Goal: Task Accomplishment & Management: Manage account settings

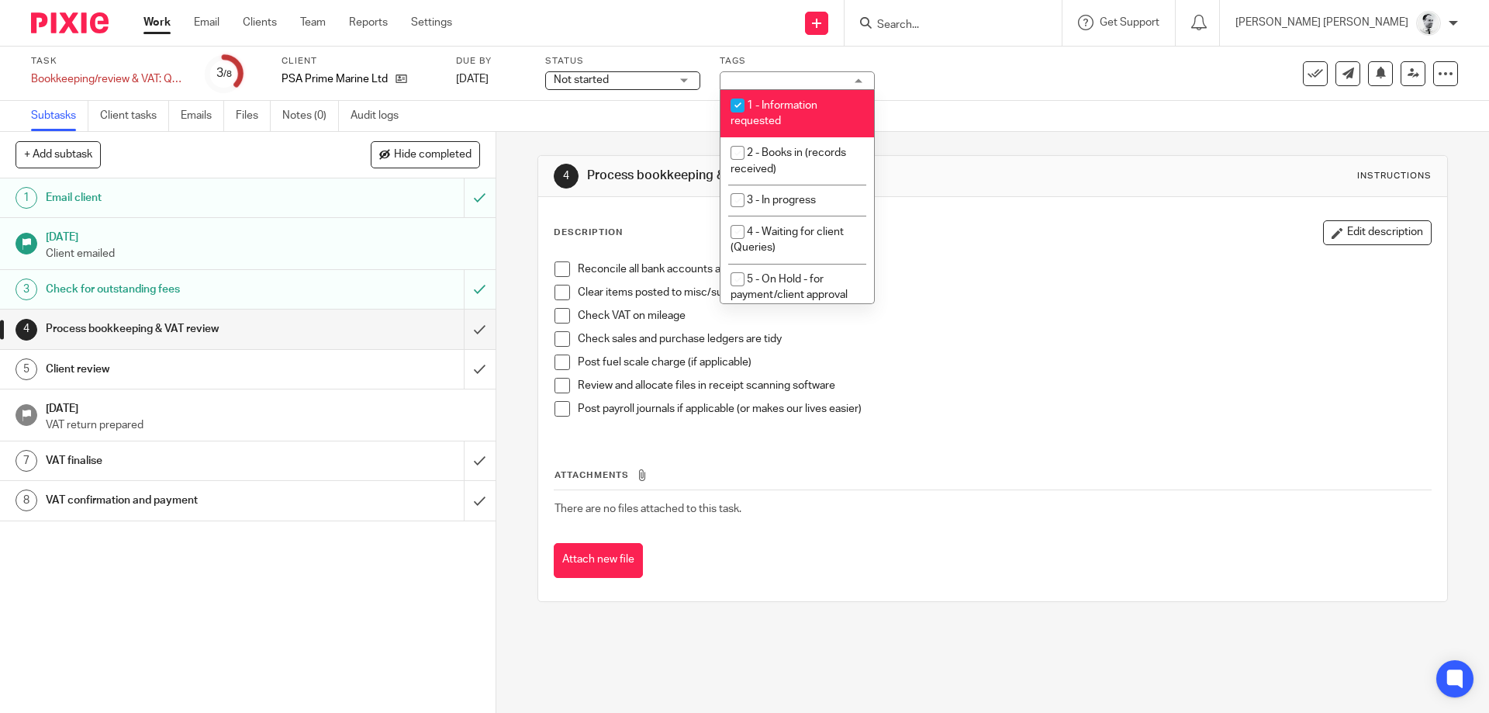
click at [818, 119] on li "1 - Information requested" at bounding box center [798, 113] width 154 height 47
checkbox input "false"
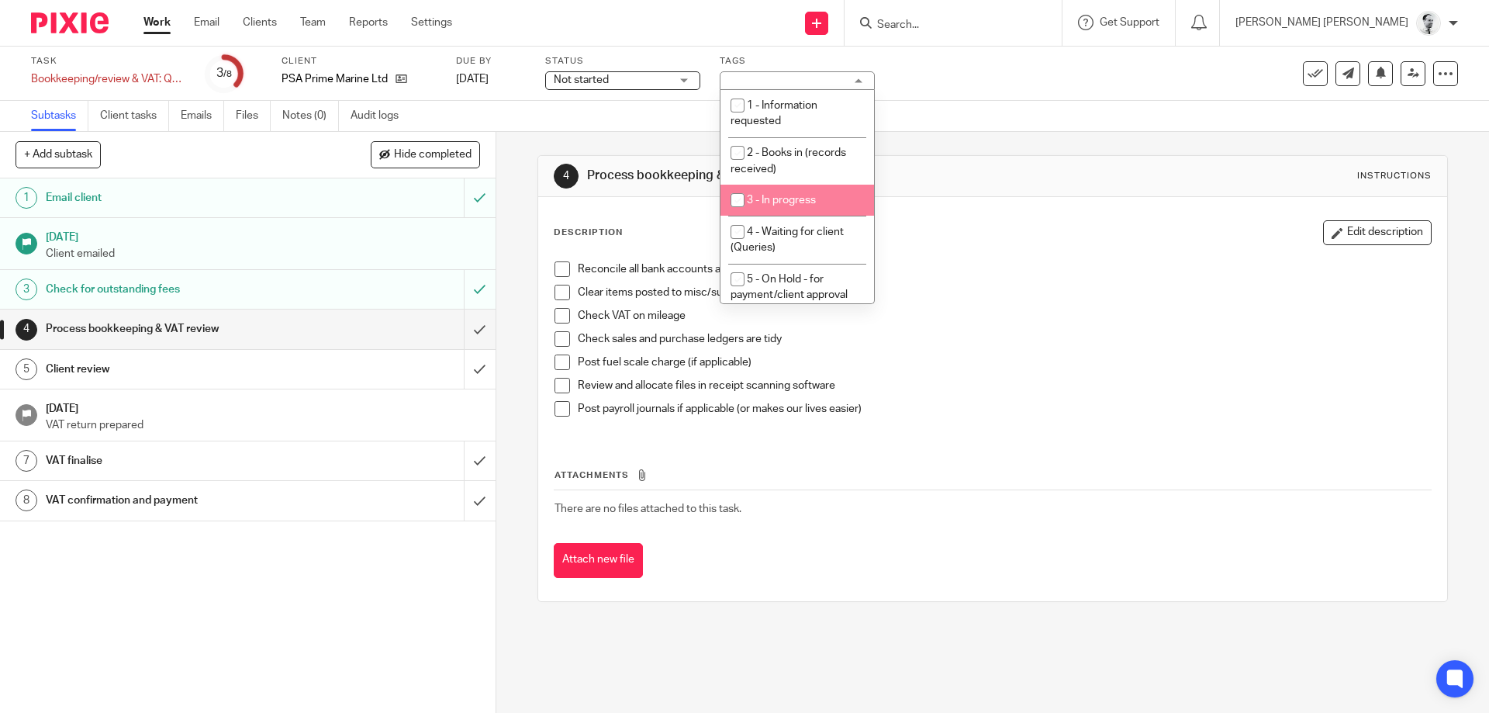
click at [812, 252] on li "4 - Waiting for client (Queries)" at bounding box center [798, 239] width 154 height 47
checkbox input "true"
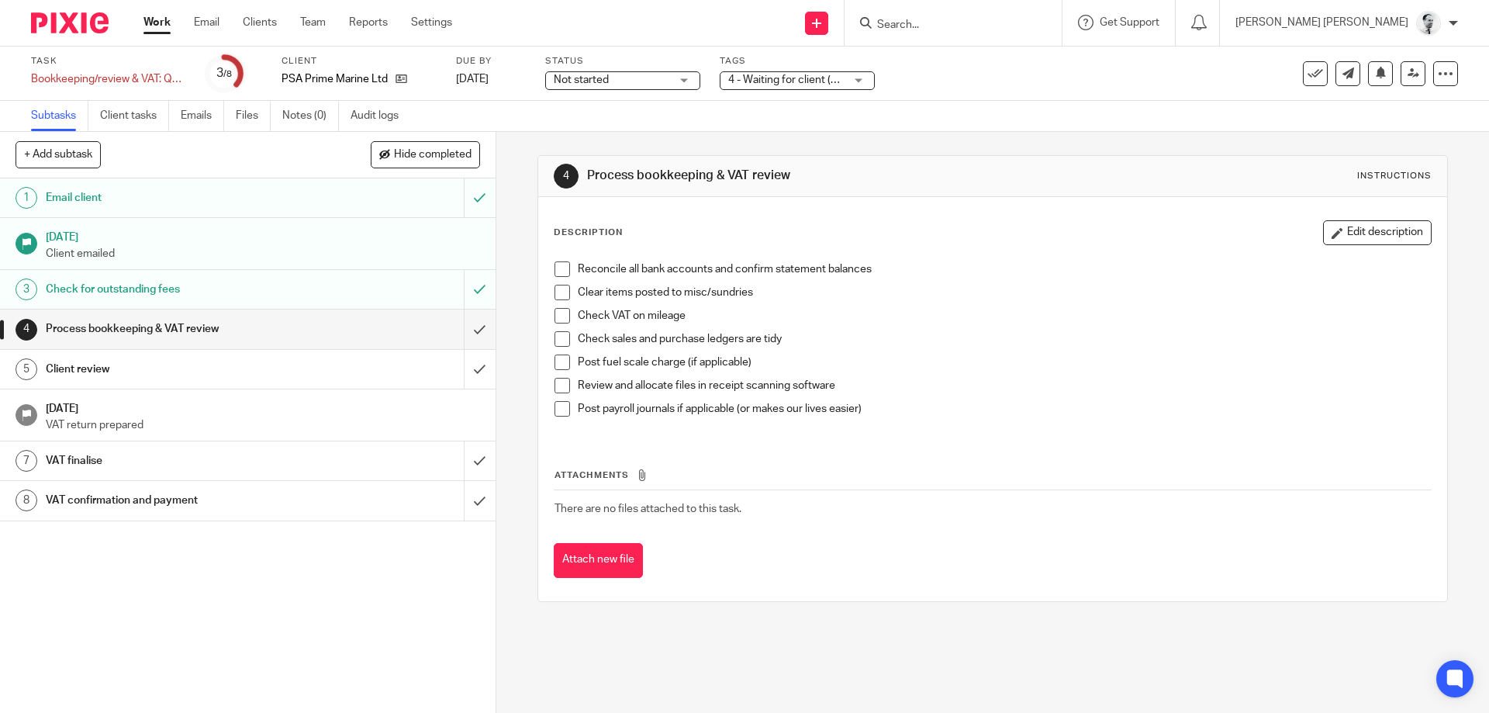
click at [1015, 310] on p "Check VAT on mileage" at bounding box center [1004, 316] width 853 height 16
drag, startPoint x: 150, startPoint y: 24, endPoint x: 335, endPoint y: 142, distance: 219.7
click at [149, 22] on link "Work" at bounding box center [157, 23] width 27 height 16
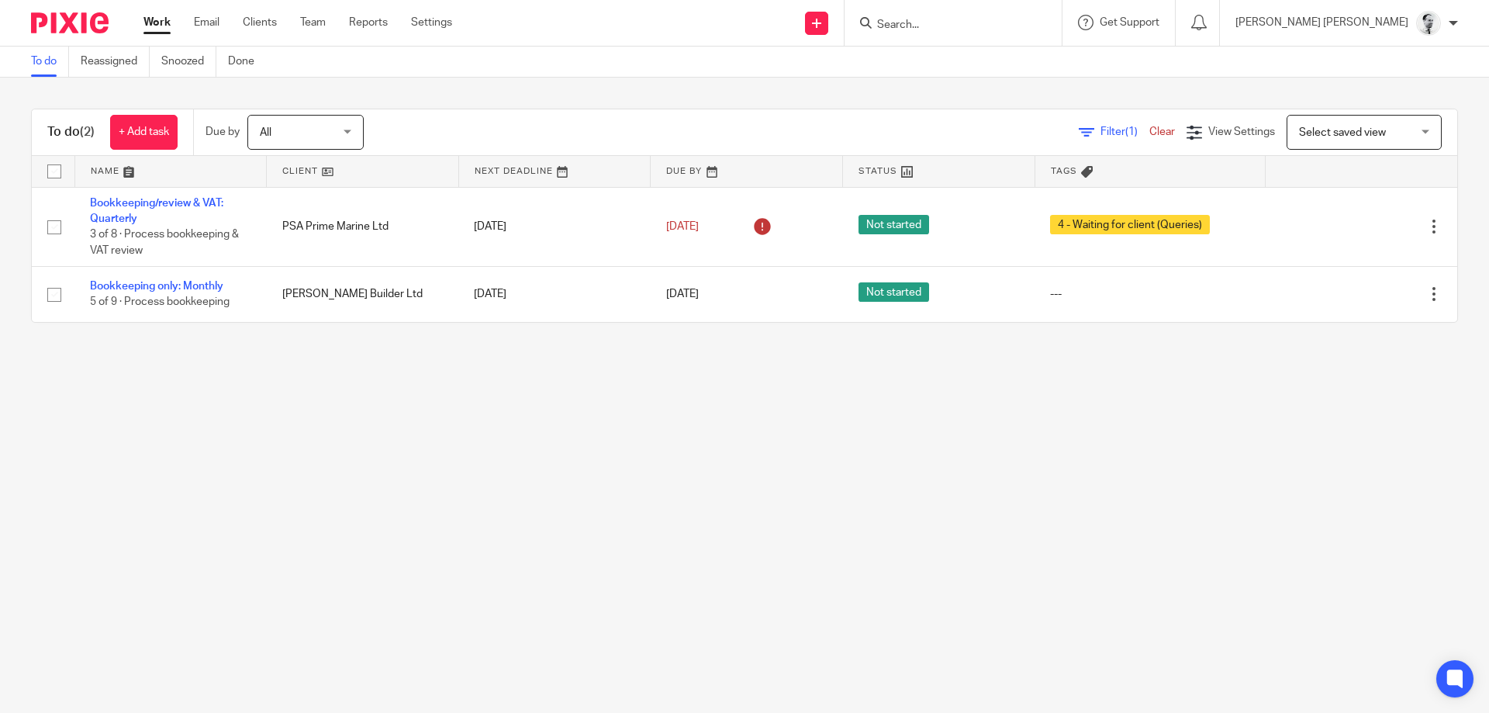
click at [1007, 24] on input "Search" at bounding box center [946, 26] width 140 height 14
type input "s"
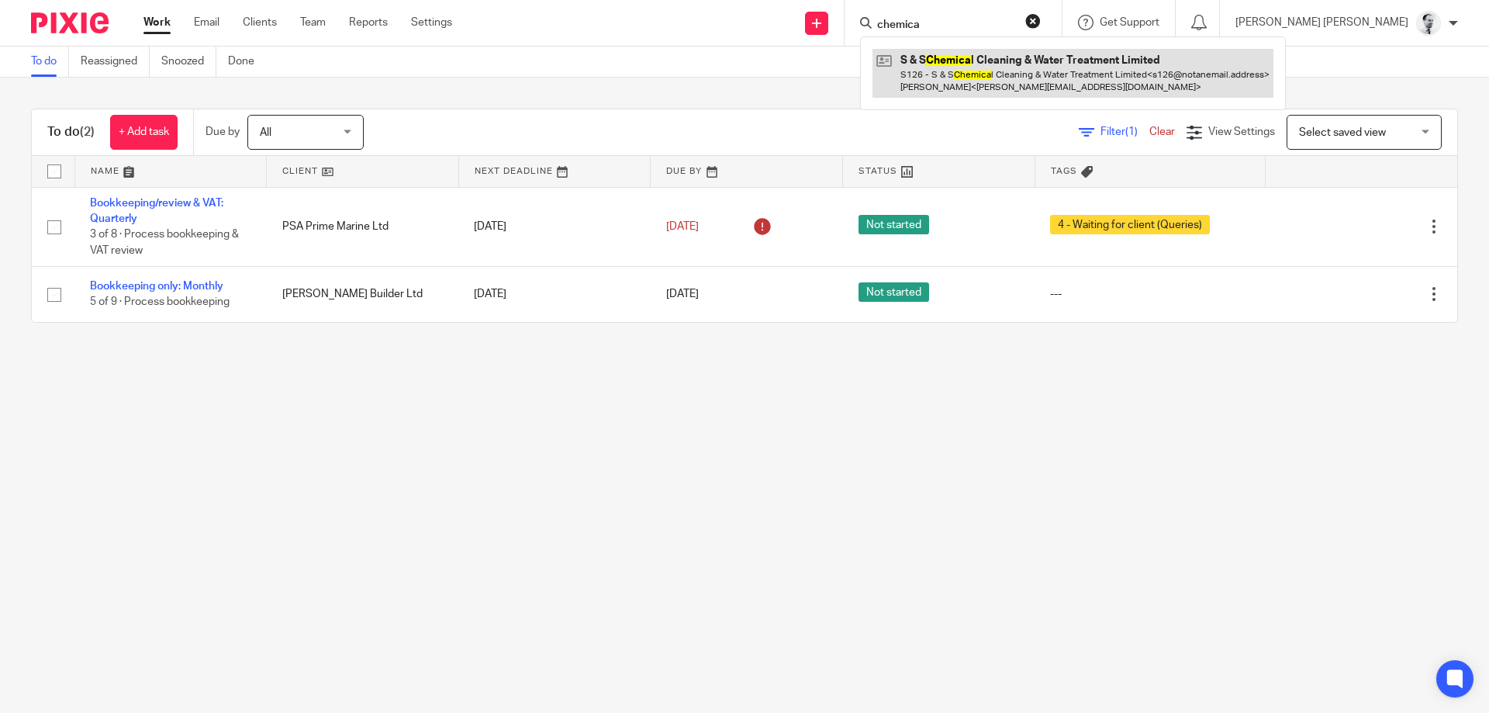
type input "chemica"
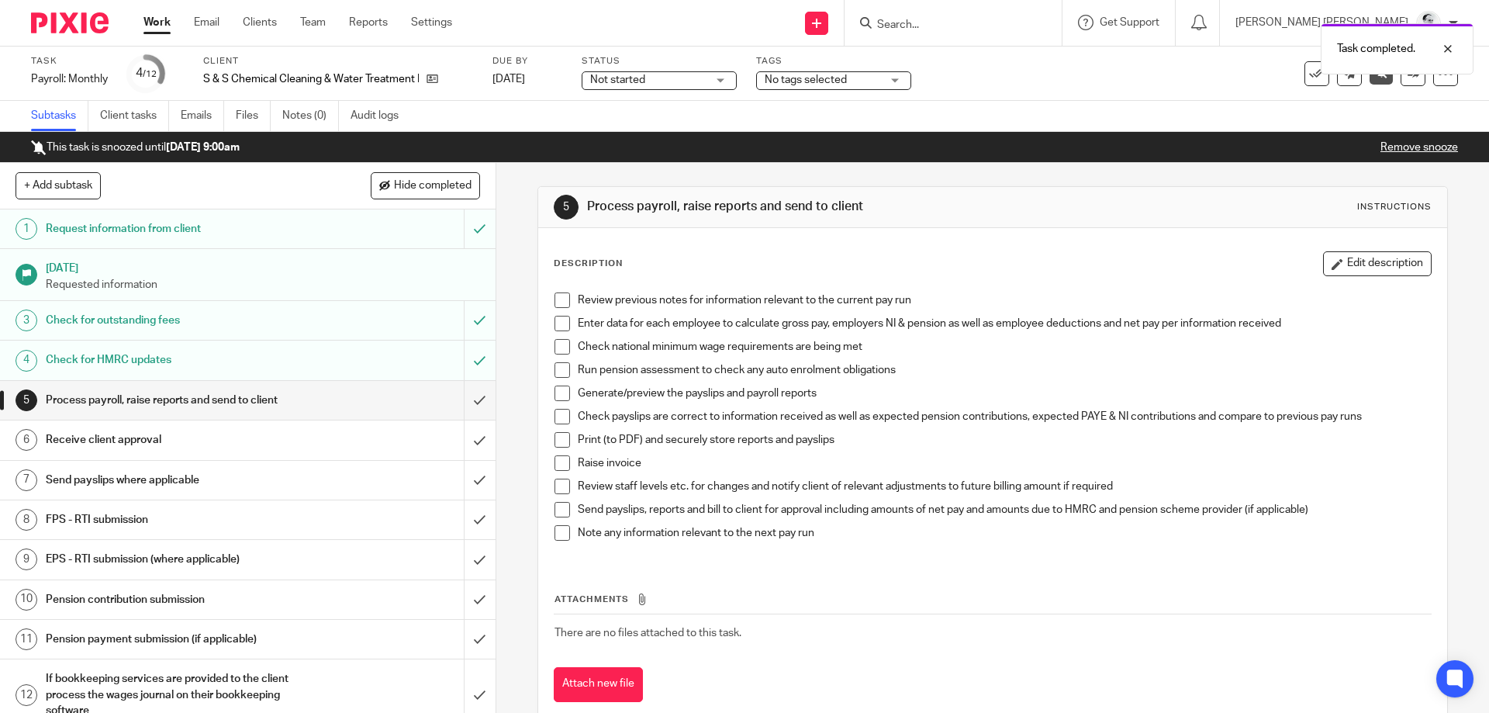
drag, startPoint x: 563, startPoint y: 527, endPoint x: 566, endPoint y: 488, distance: 38.9
click at [562, 523] on ul "Check payslips are correct to information received as well as expected pension …" at bounding box center [993, 479] width 876 height 140
click at [561, 538] on span at bounding box center [563, 533] width 16 height 16
click at [562, 486] on span at bounding box center [563, 487] width 16 height 16
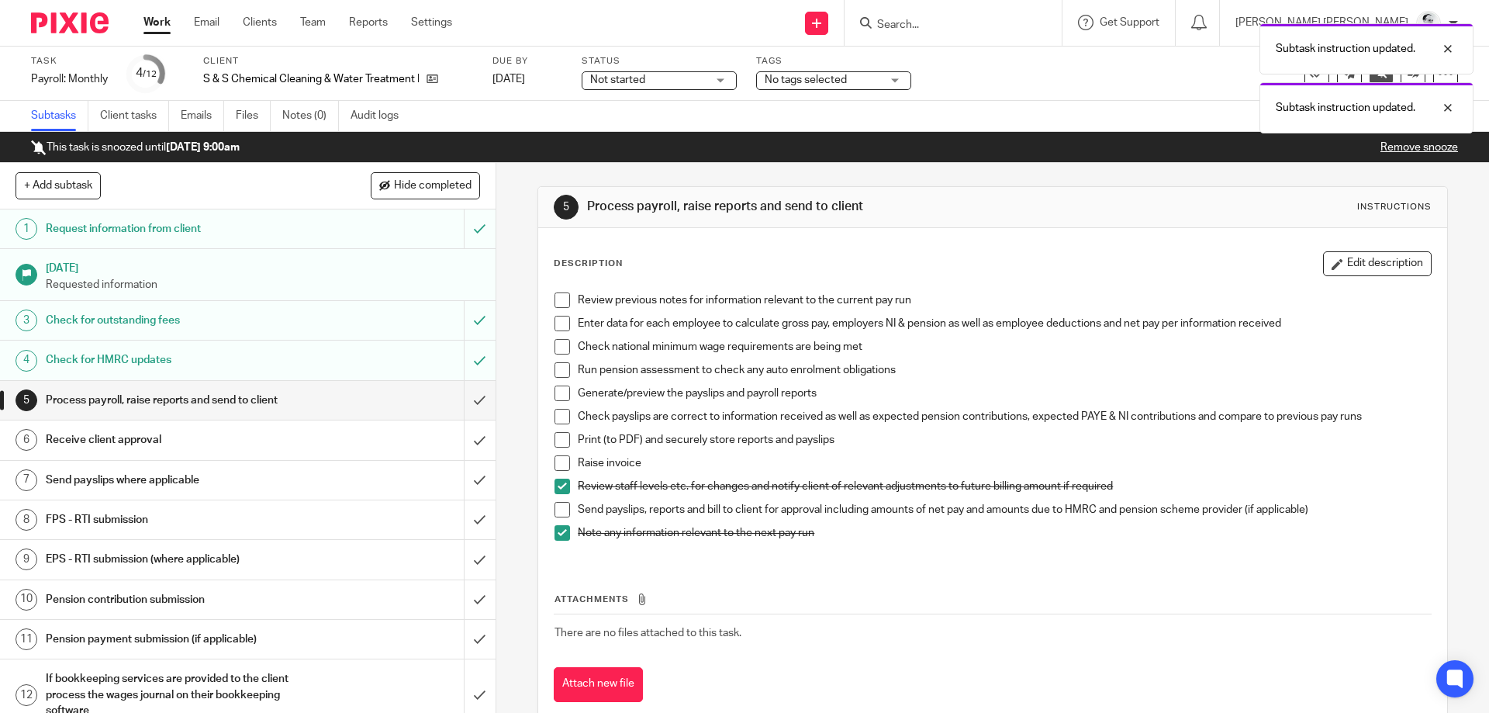
click at [563, 458] on span at bounding box center [563, 463] width 16 height 16
click at [567, 437] on span at bounding box center [563, 440] width 16 height 16
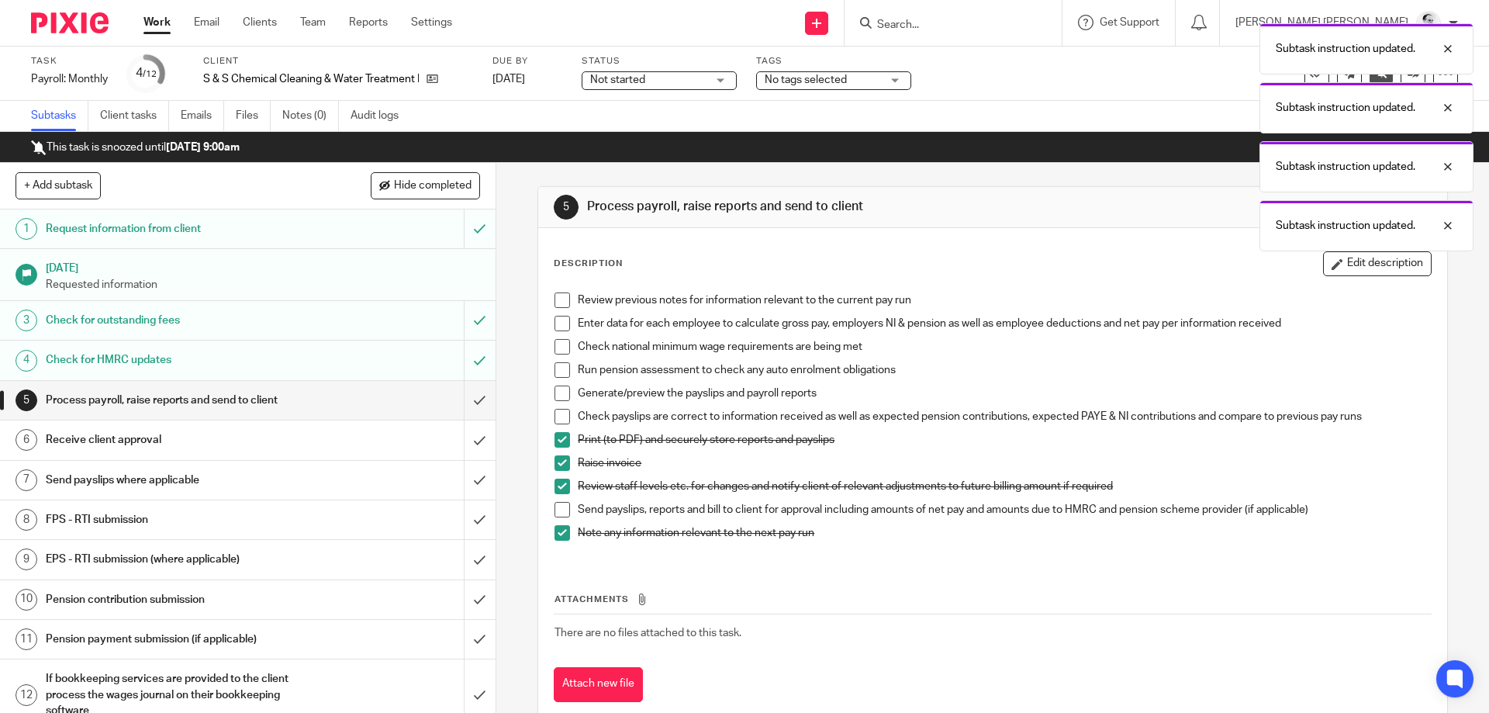
click at [569, 417] on span at bounding box center [563, 417] width 16 height 16
click at [575, 384] on li "Run pension assessment to check any auto enrolment obligations" at bounding box center [993, 373] width 876 height 23
click at [567, 396] on span at bounding box center [563, 394] width 16 height 16
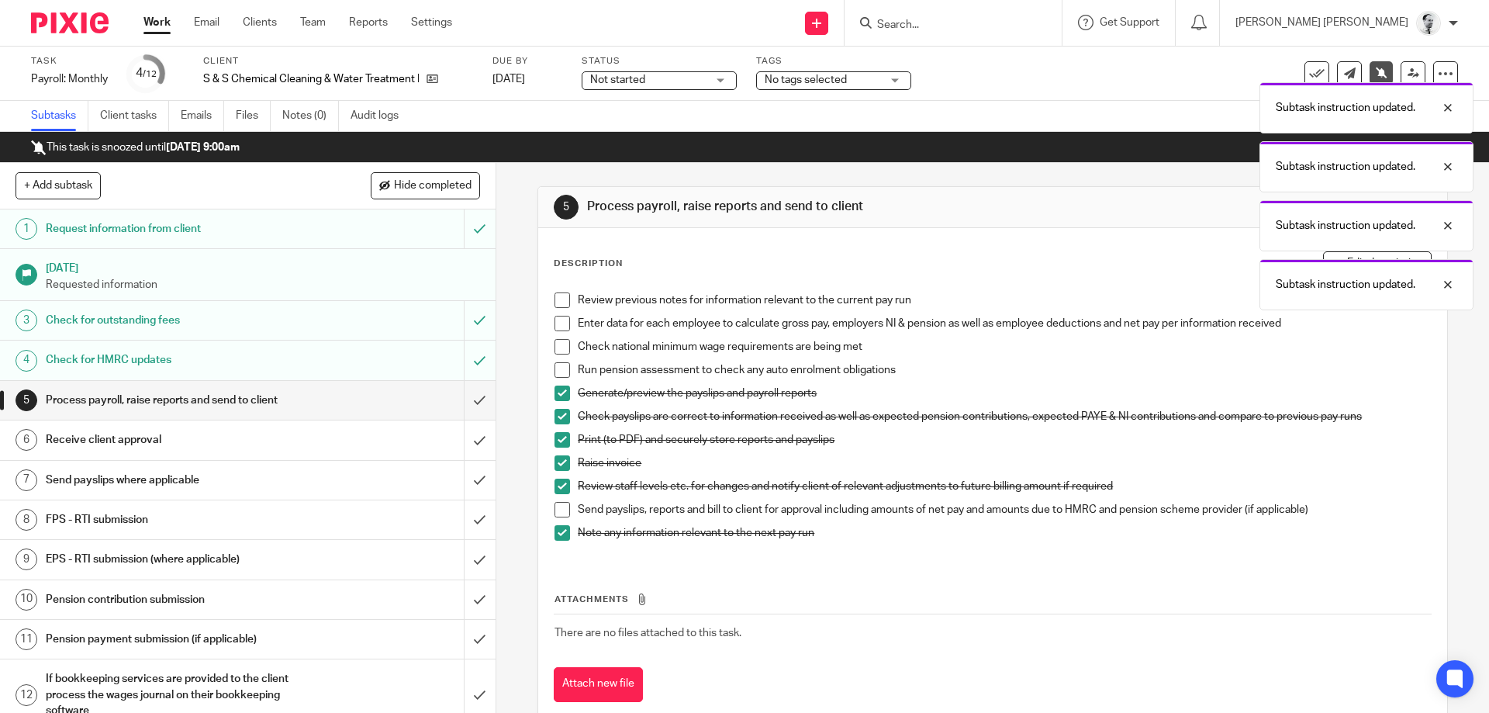
click at [564, 376] on span at bounding box center [563, 370] width 16 height 16
click at [557, 337] on li "Enter data for each employee to calculate gross pay, employers NI & pension as …" at bounding box center [993, 327] width 876 height 23
click at [556, 323] on span at bounding box center [563, 324] width 16 height 16
click at [559, 344] on span at bounding box center [563, 347] width 16 height 16
click at [558, 292] on div "Review previous notes for information relevant to the current pay run Enter dat…" at bounding box center [992, 422] width 891 height 275
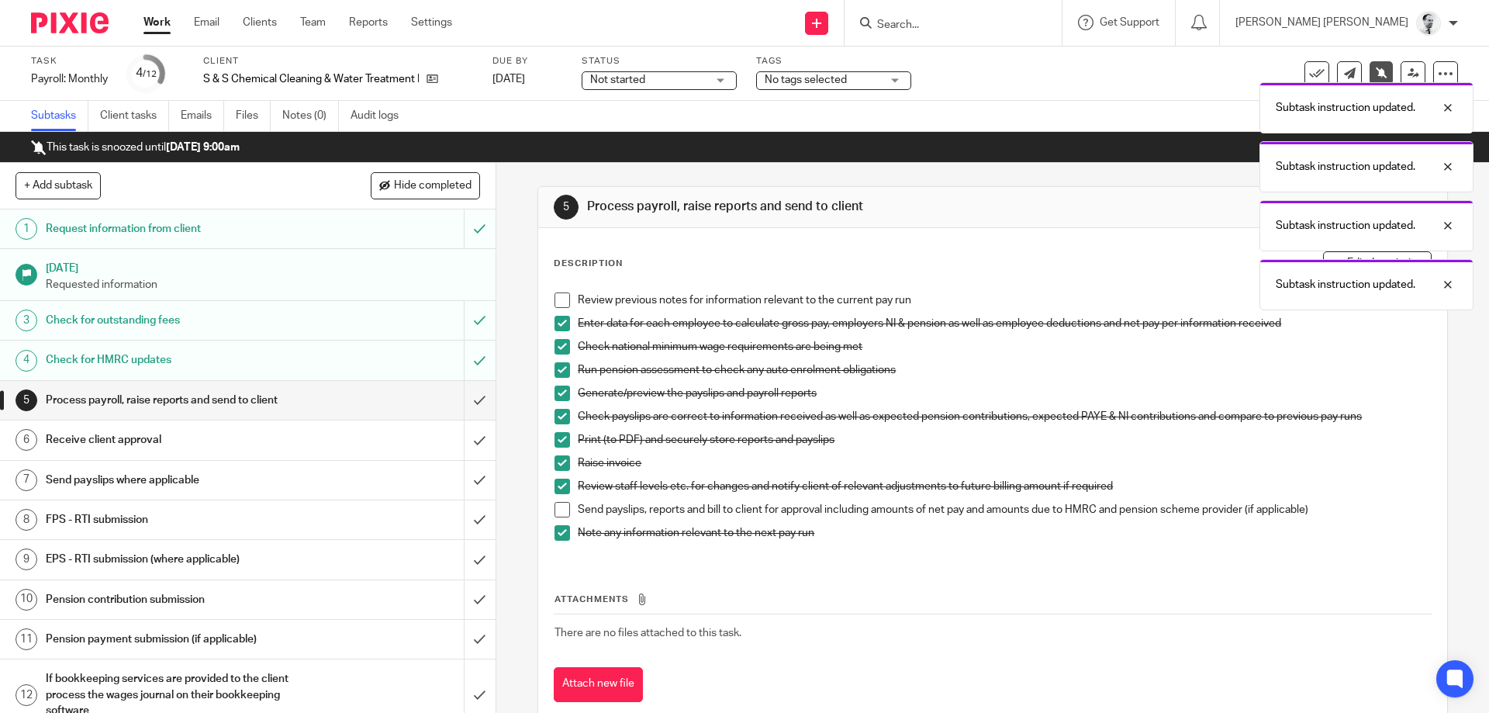
click at [560, 303] on span at bounding box center [563, 300] width 16 height 16
click at [868, 98] on div "Subtask instruction updated. Subtask instruction updated. Subtask instruction u…" at bounding box center [1109, 163] width 729 height 295
click at [862, 86] on div "Subtask instruction updated. Subtask instruction updated. Subtask instruction u…" at bounding box center [1109, 163] width 729 height 295
click at [866, 64] on div "Subtask instruction updated. Subtask instruction updated. Subtask instruction u…" at bounding box center [1109, 163] width 729 height 295
click at [863, 80] on div "Subtask instruction updated. Subtask instruction updated. Subtask instruction u…" at bounding box center [1109, 163] width 729 height 295
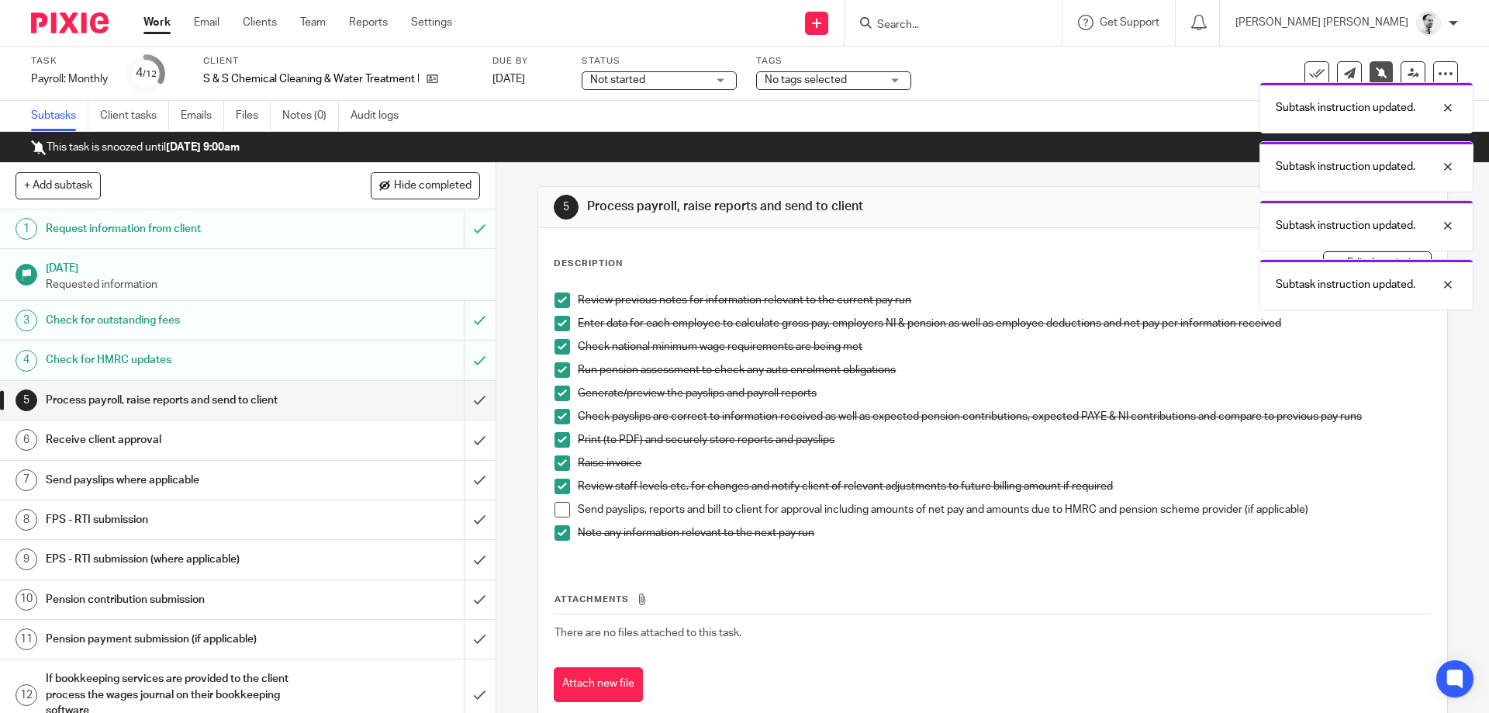
click at [846, 83] on div "Subtask instruction updated. Subtask instruction updated. Subtask instruction u…" at bounding box center [1109, 163] width 729 height 295
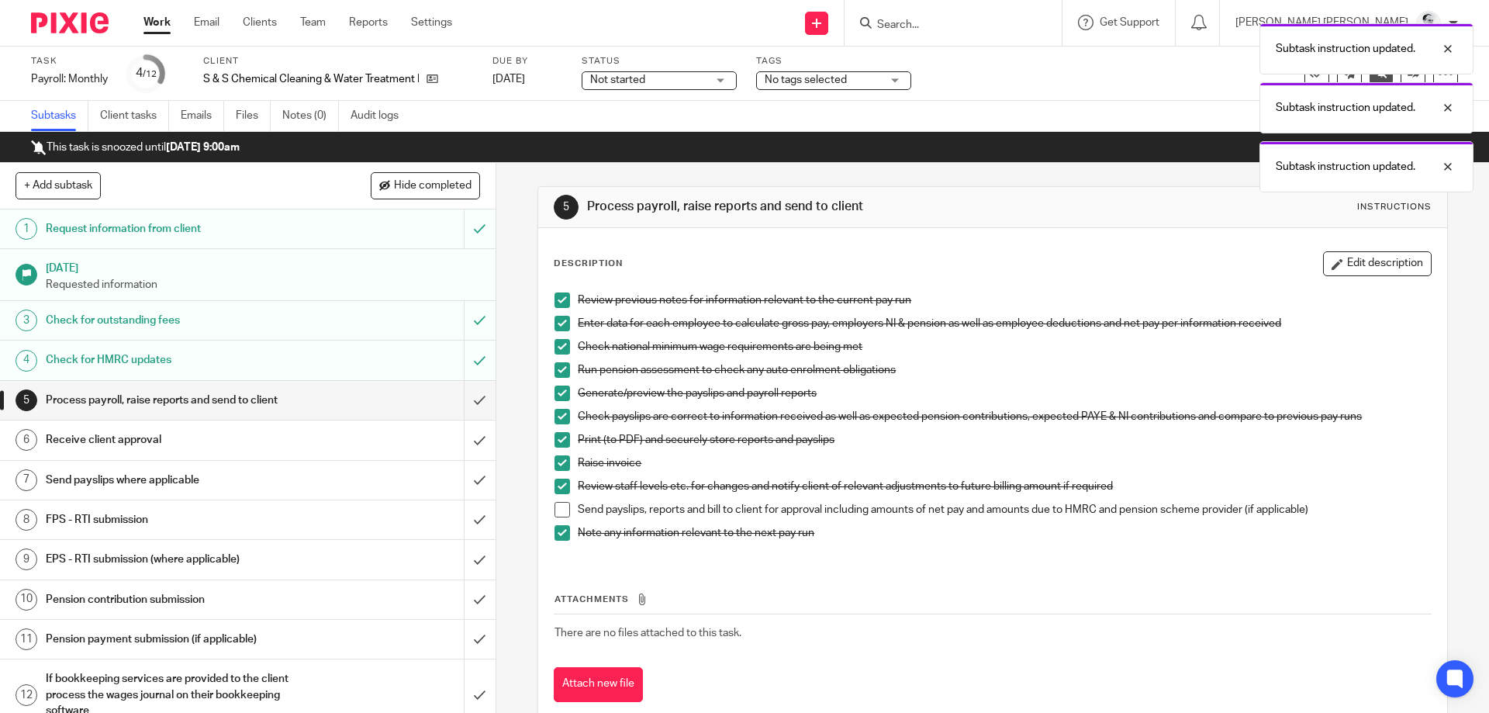
drag, startPoint x: 855, startPoint y: 85, endPoint x: 972, endPoint y: 87, distance: 117.2
click at [859, 85] on div "Subtask instruction updated. Subtask instruction updated. Subtask instruction u…" at bounding box center [1109, 104] width 729 height 177
click at [1450, 164] on div at bounding box center [1437, 166] width 42 height 19
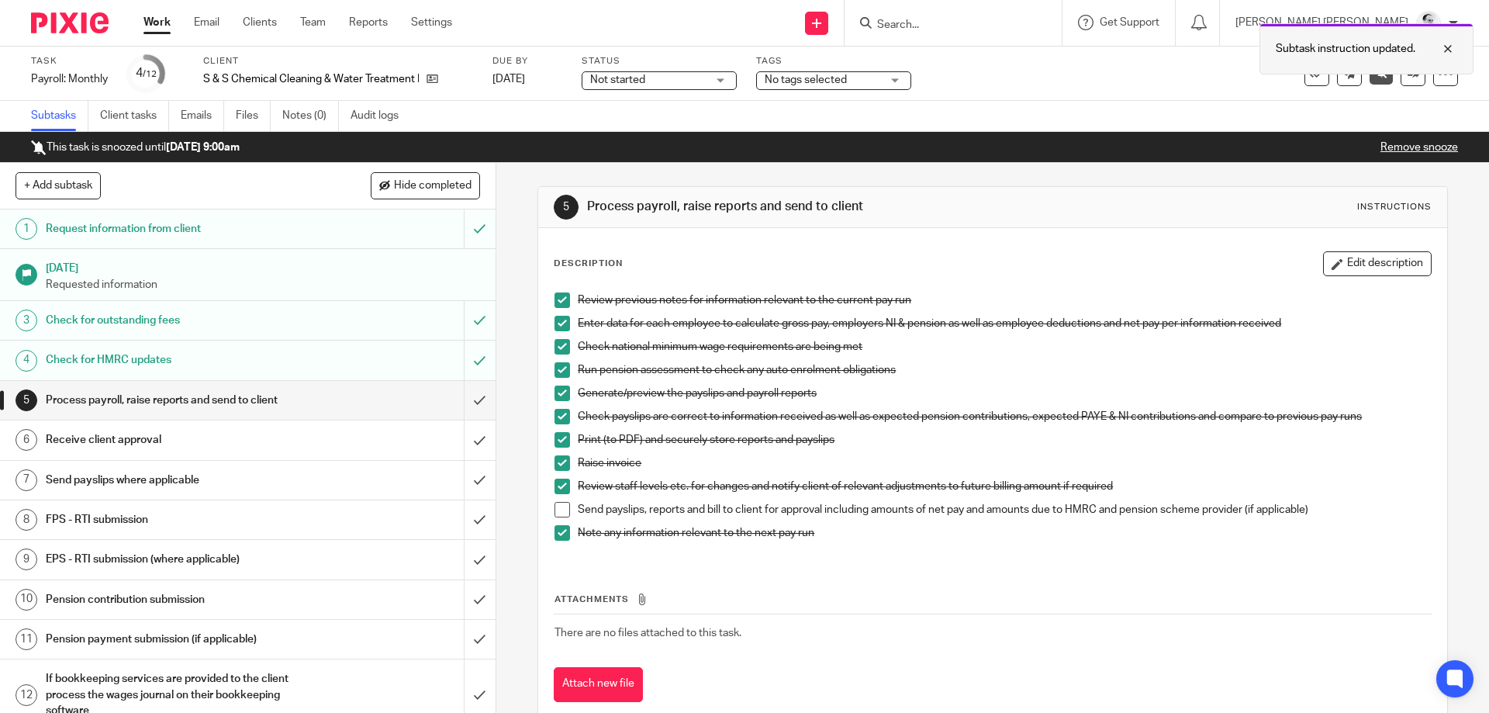
click at [1452, 40] on div at bounding box center [1437, 49] width 42 height 19
click at [791, 78] on span "No tags selected" at bounding box center [806, 79] width 82 height 11
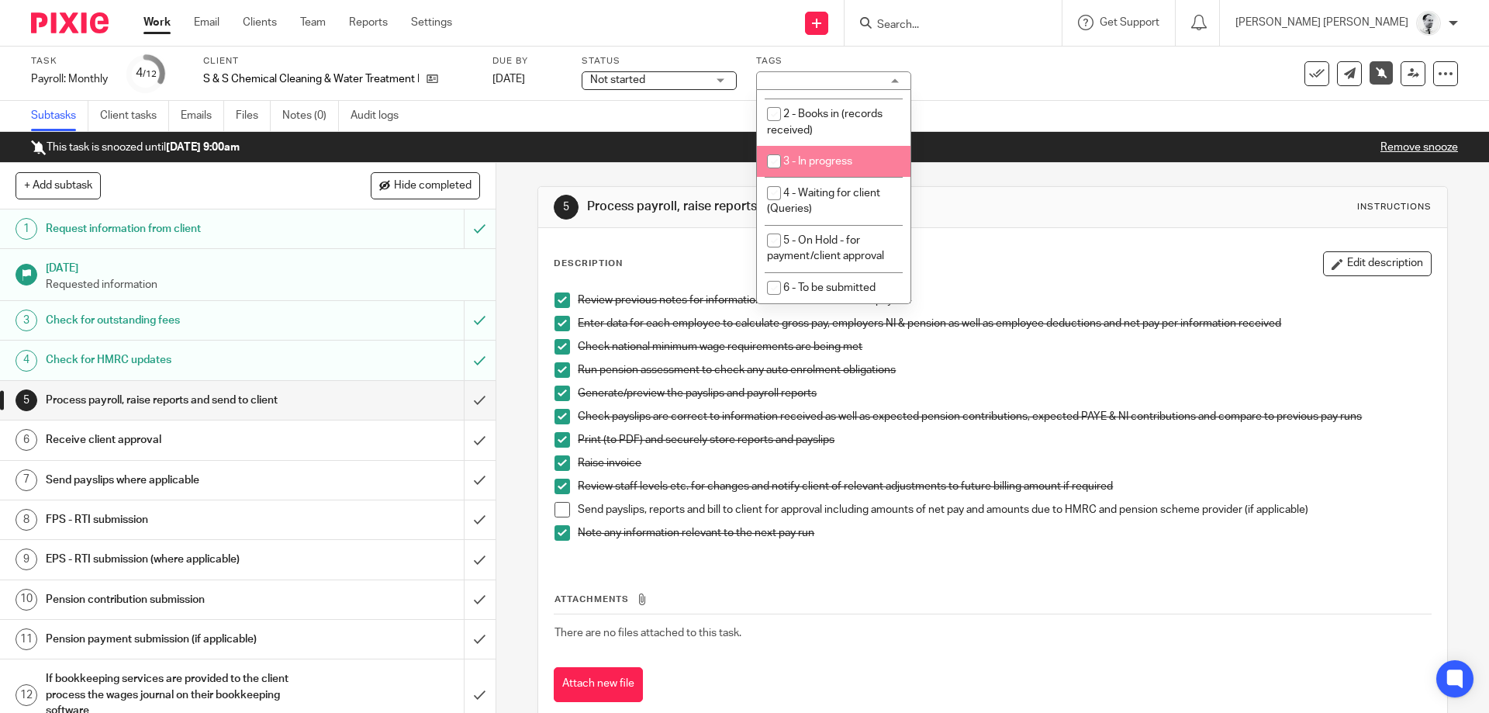
scroll to position [65, 0]
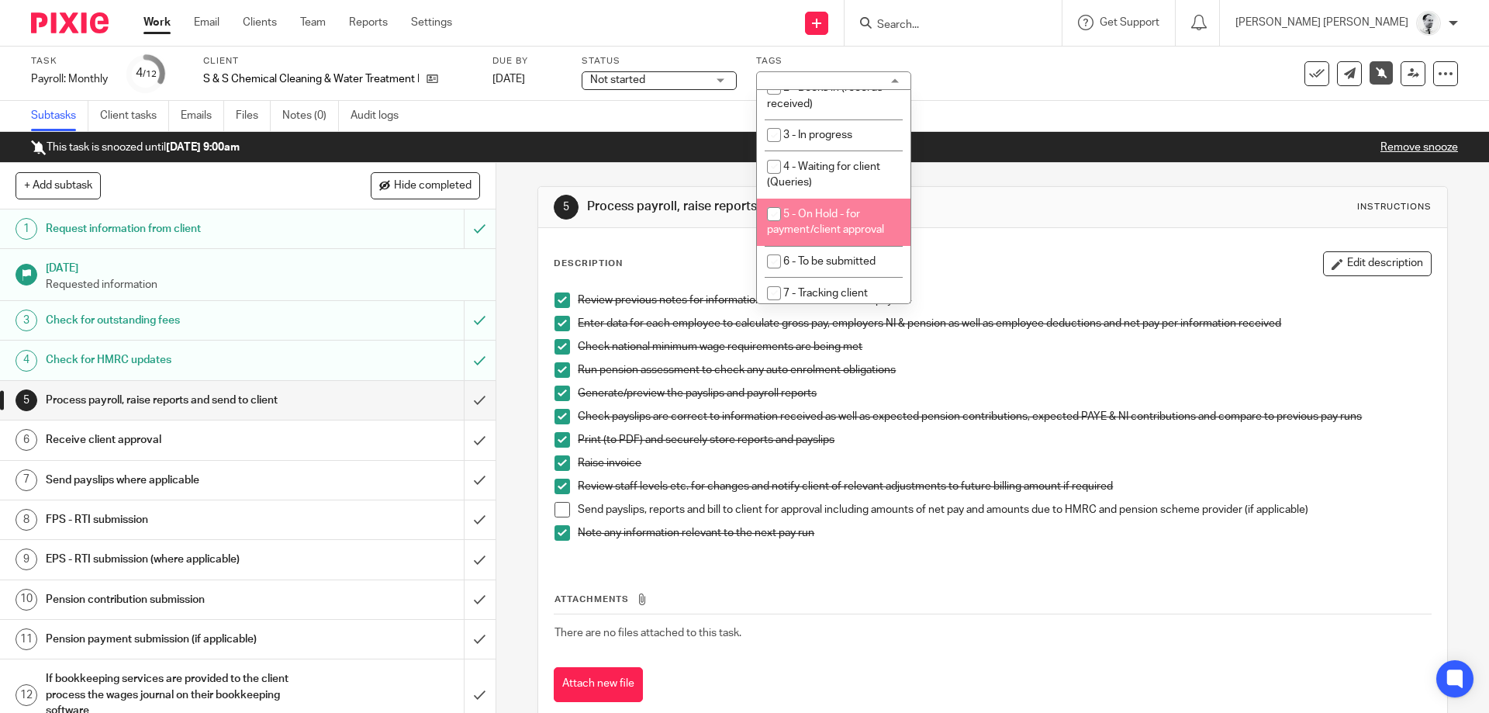
click at [847, 224] on li "5 - On Hold - for payment/client approval" at bounding box center [834, 222] width 154 height 47
checkbox input "true"
click at [1103, 200] on div "5 Process payroll, raise reports and send to client Instructions" at bounding box center [992, 207] width 877 height 25
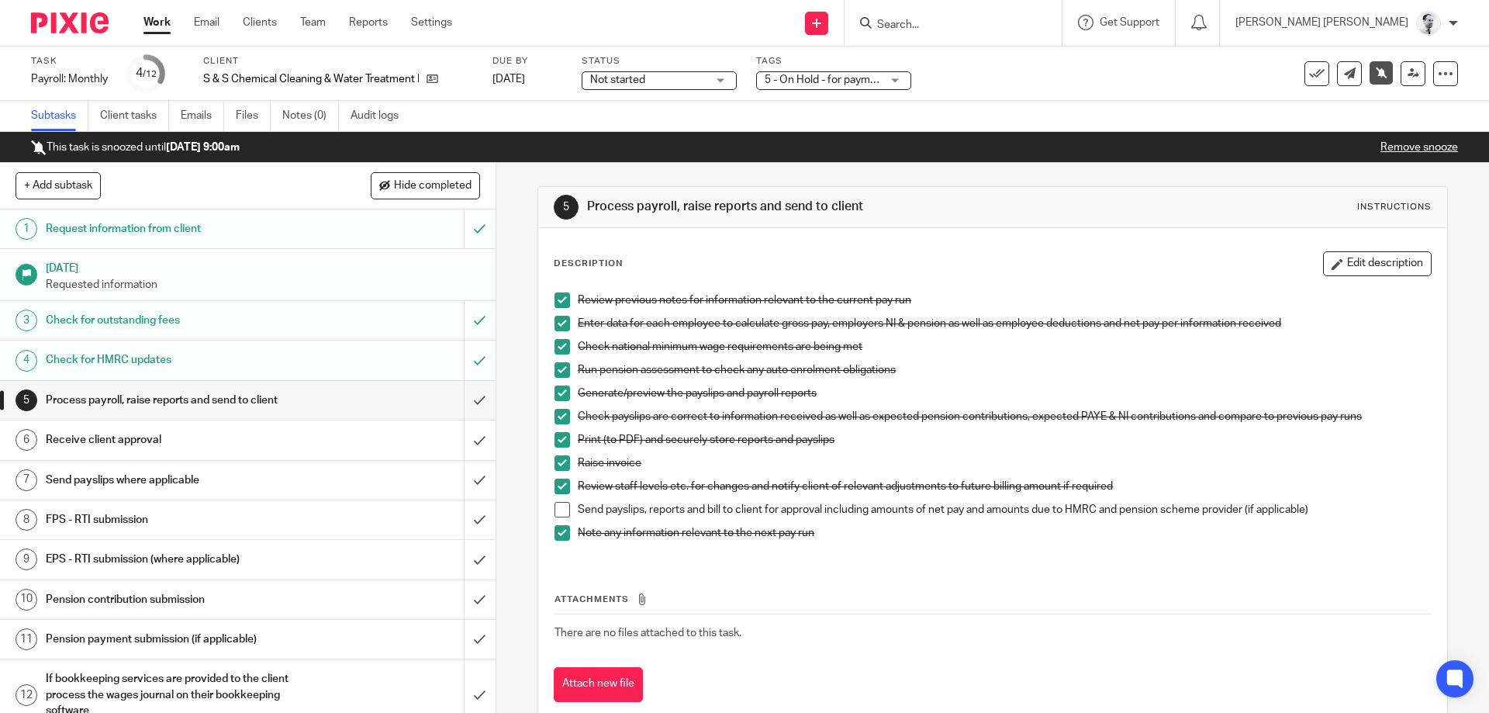
click at [1015, 20] on input "Search" at bounding box center [946, 26] width 140 height 14
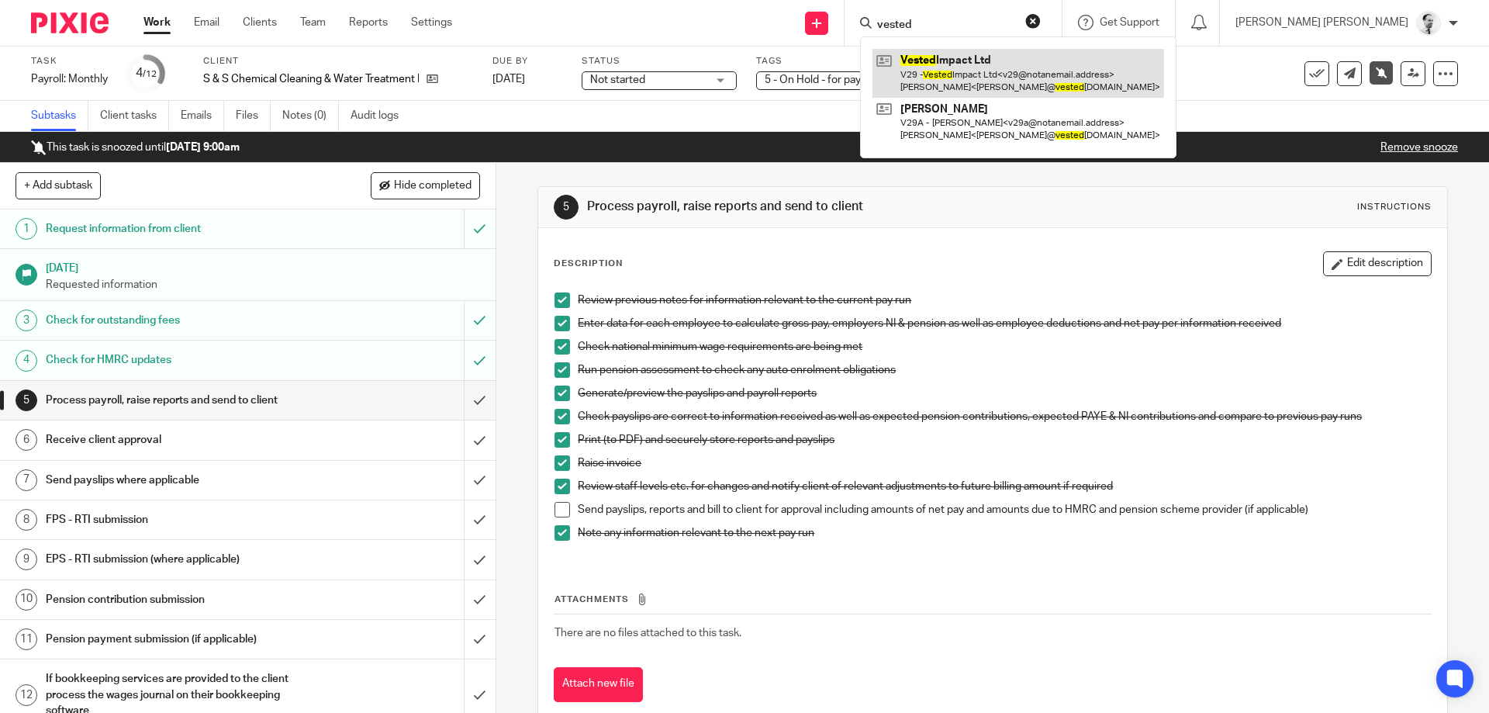
type input "vested"
click at [1109, 85] on link at bounding box center [1019, 73] width 292 height 48
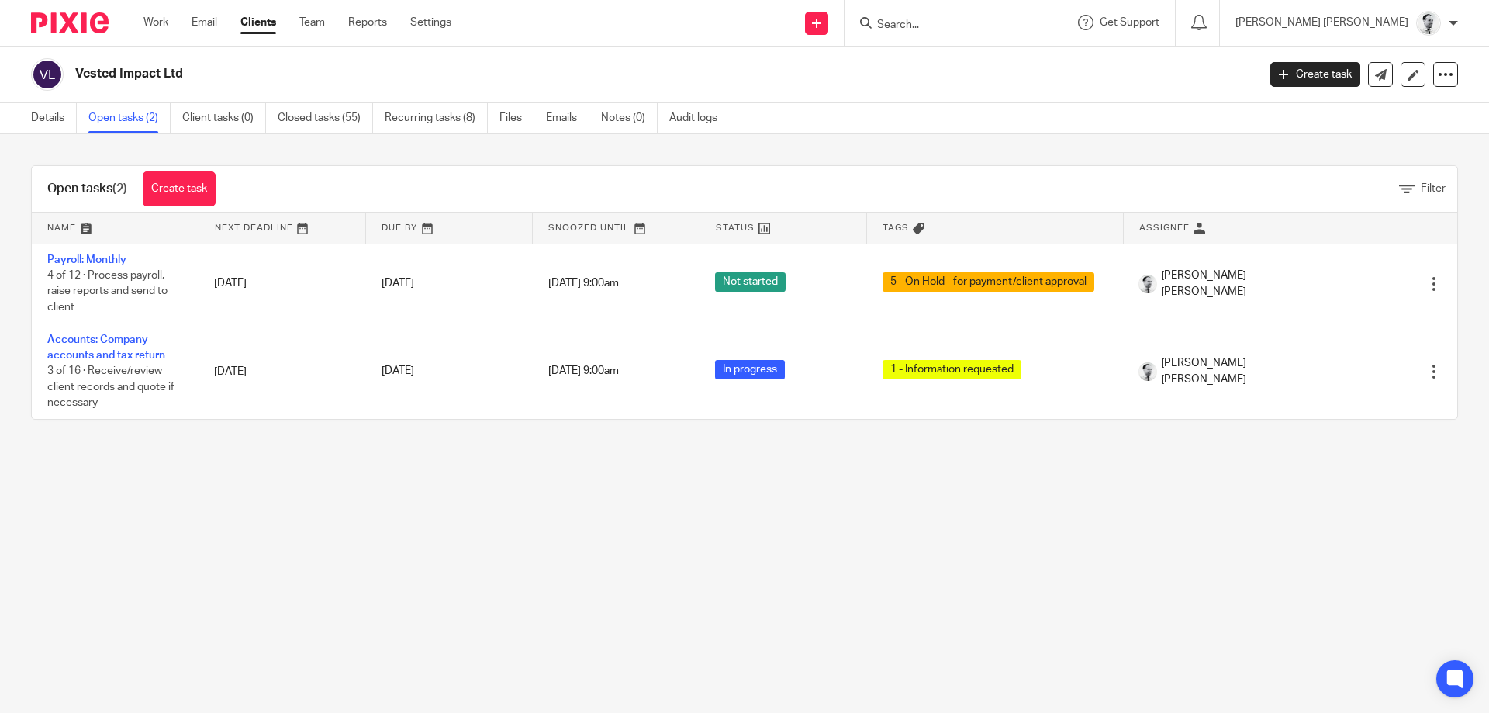
click at [829, 159] on div "Open tasks (2) Create task Filter Name Next Deadline Due By Snoozed Until Statu…" at bounding box center [744, 292] width 1489 height 317
click at [174, 26] on ul "Work Email Clients Team Reports Settings" at bounding box center [309, 23] width 331 height 16
click at [151, 22] on link "Work" at bounding box center [156, 23] width 25 height 16
